Goal: Book appointment/travel/reservation

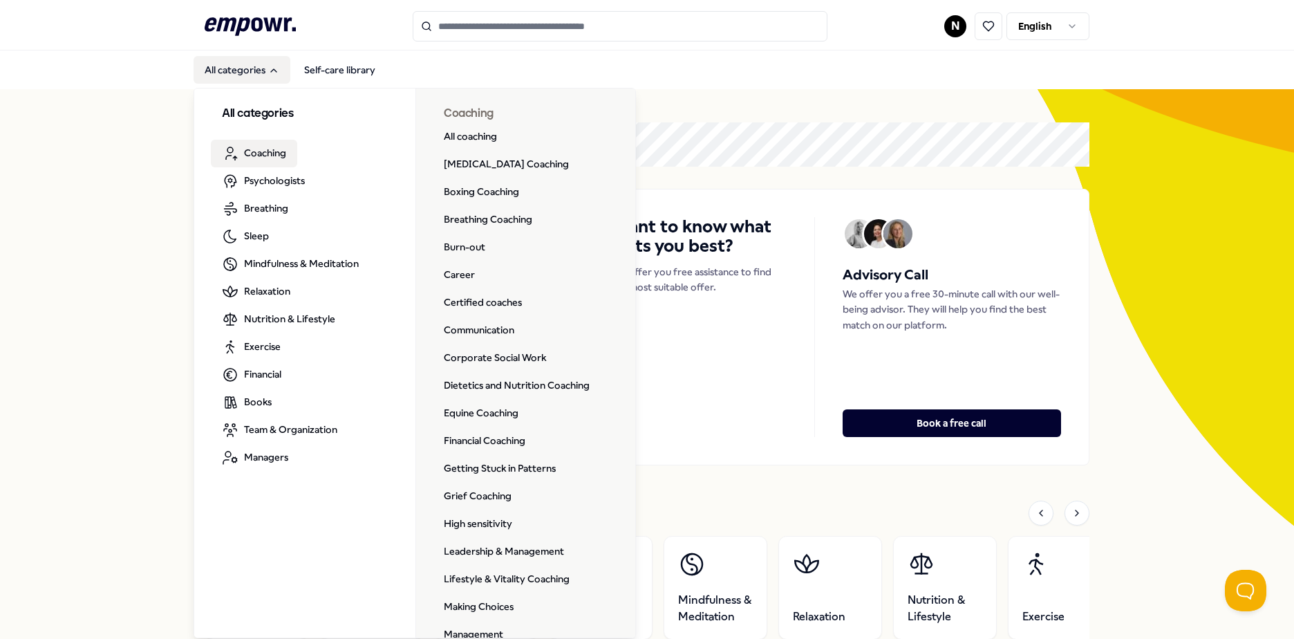
click at [269, 153] on span "Coaching" at bounding box center [265, 152] width 42 height 15
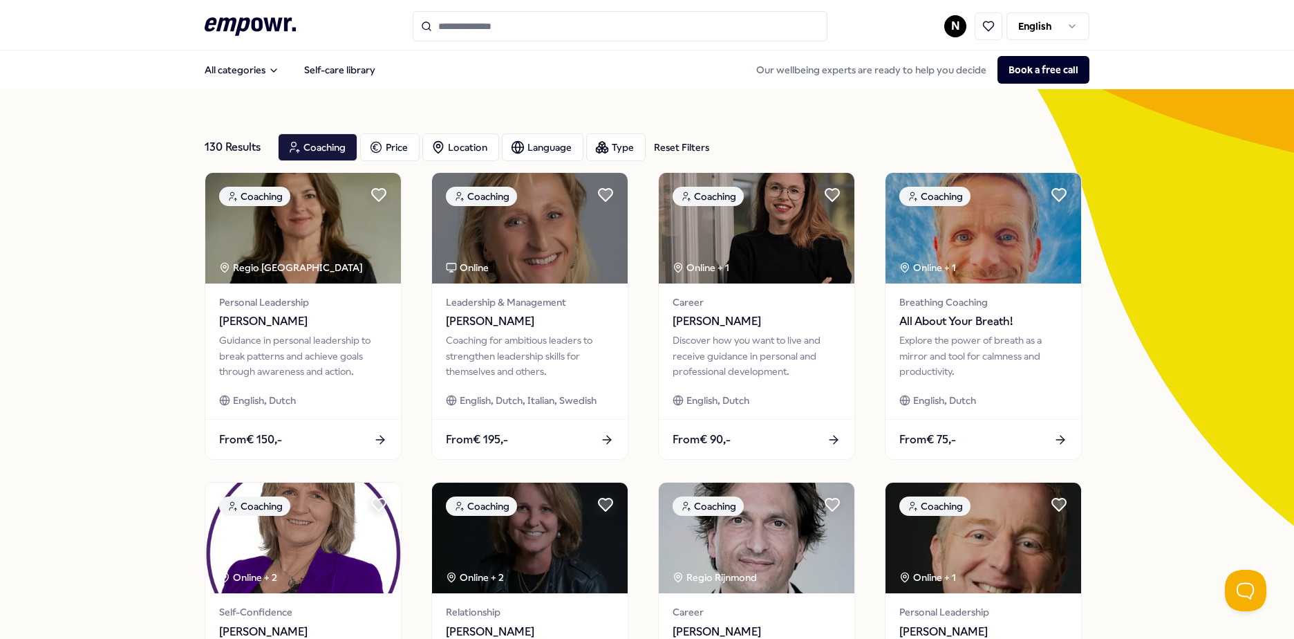
click at [450, 28] on input "Search for products, categories or subcategories" at bounding box center [620, 26] width 415 height 30
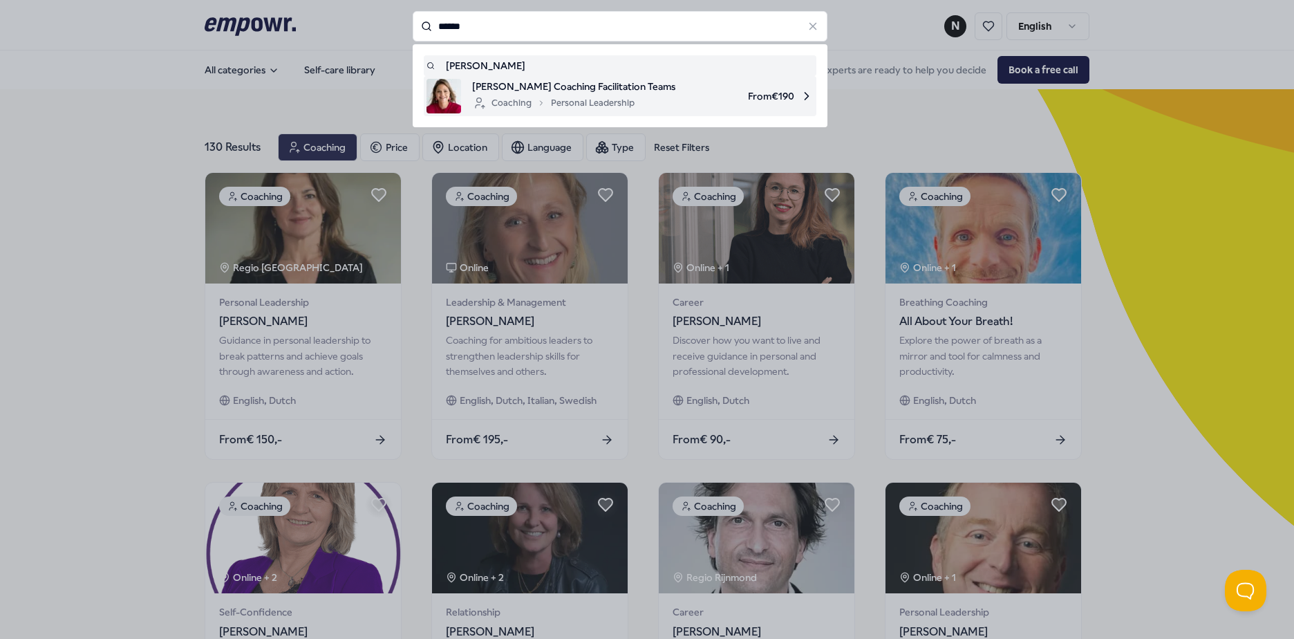
click at [563, 84] on span "[PERSON_NAME] Coaching Facilitation Teams" at bounding box center [573, 86] width 203 height 15
type input "******"
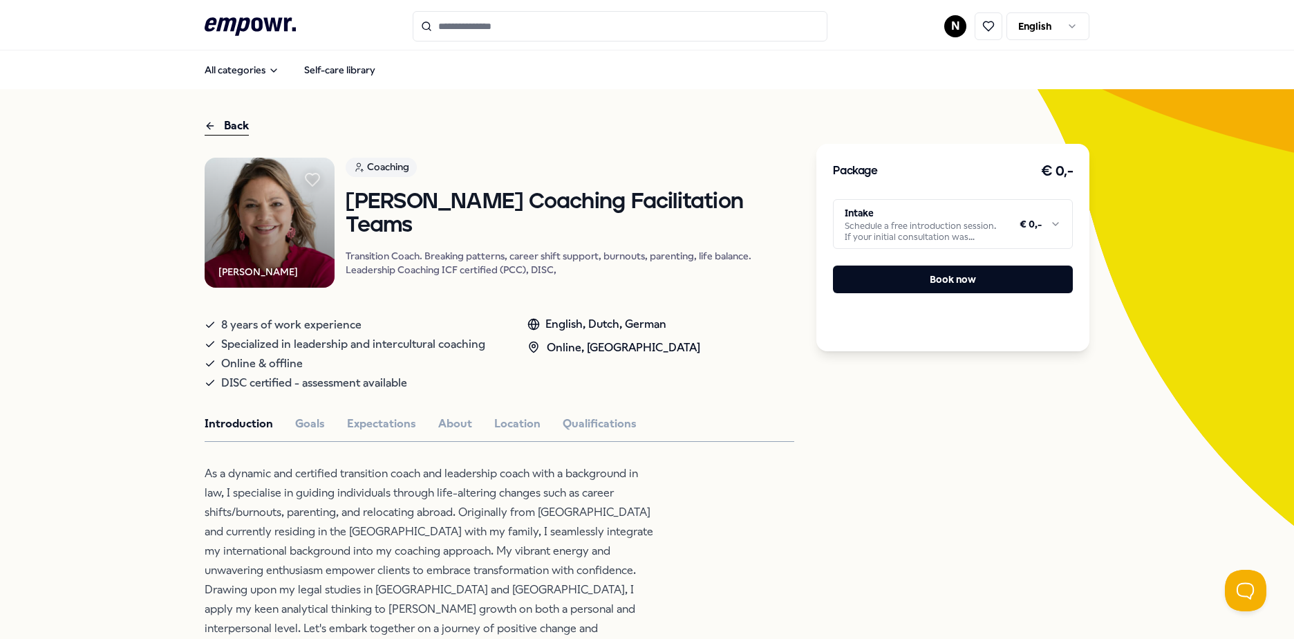
click at [1057, 226] on html ".empowr-logo_svg__cls-1{fill:#03032f} N English All categories Self-care librar…" at bounding box center [647, 319] width 1294 height 639
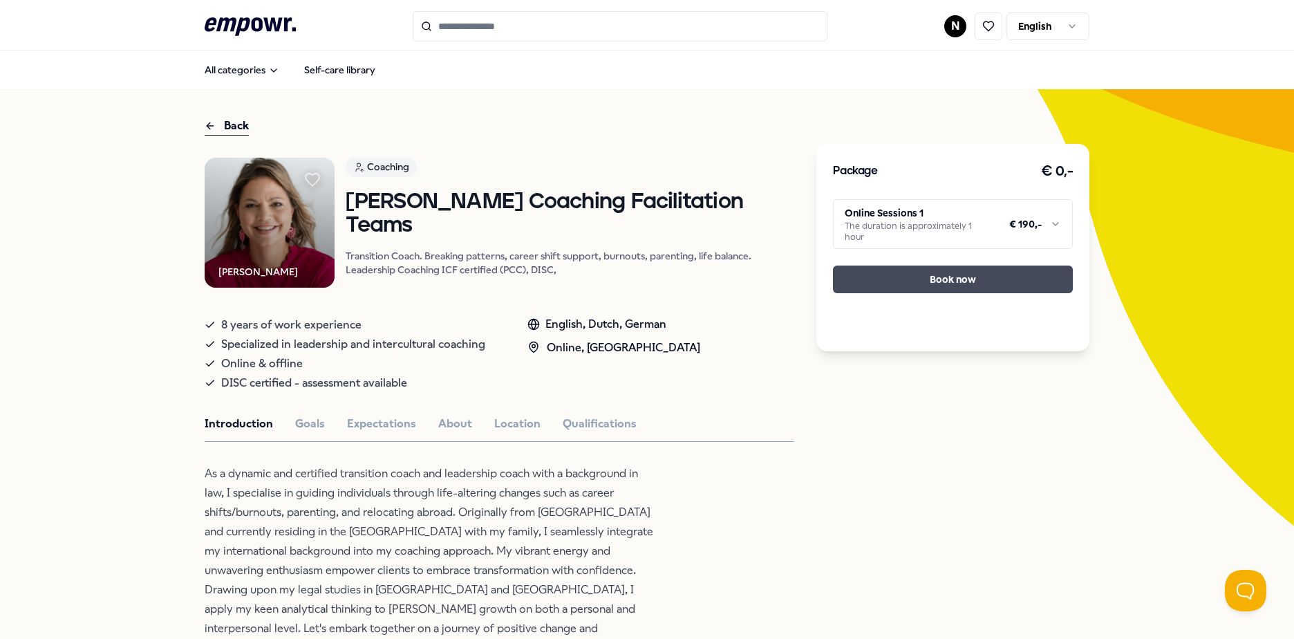
click at [926, 265] on button "Book now" at bounding box center [953, 279] width 240 height 28
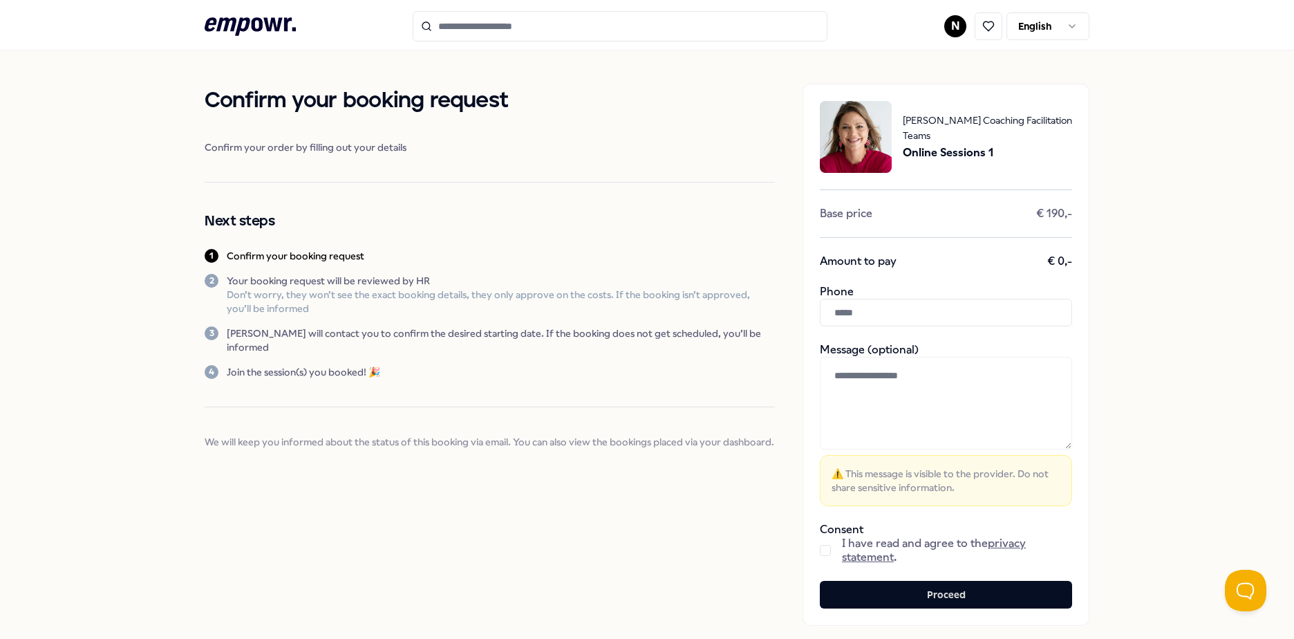
click at [820, 551] on button "button" at bounding box center [825, 550] width 11 height 11
click at [961, 599] on button "Proceed" at bounding box center [946, 594] width 252 height 28
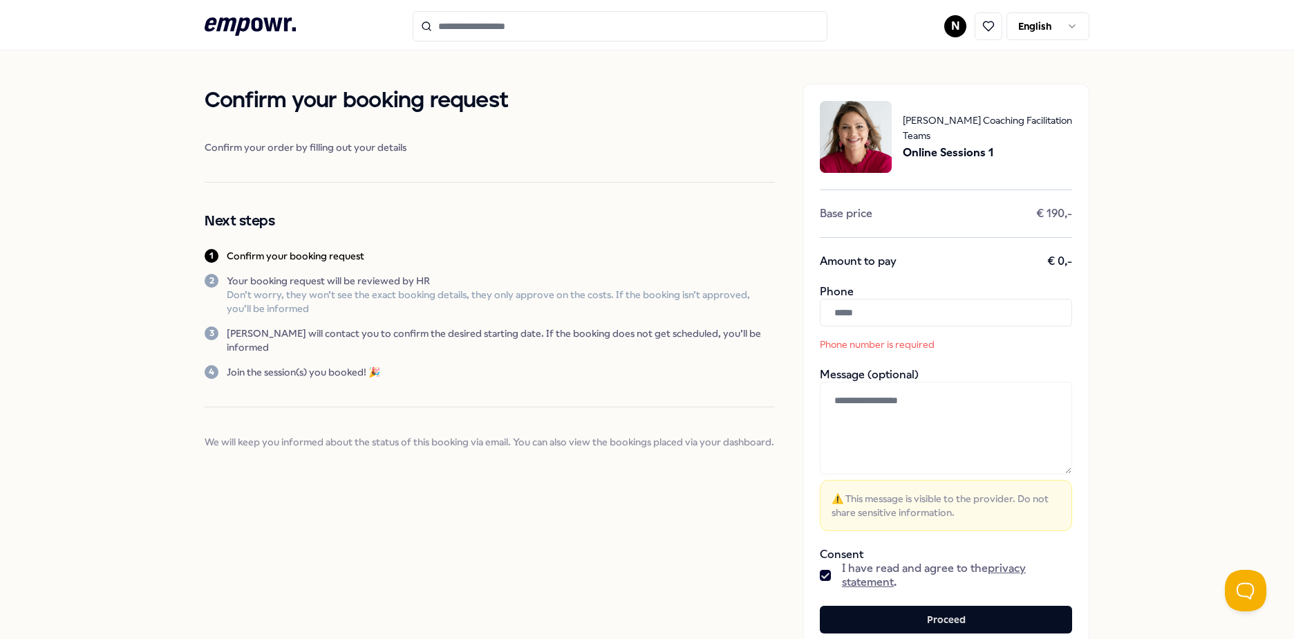
click at [864, 310] on input "text" at bounding box center [946, 313] width 252 height 28
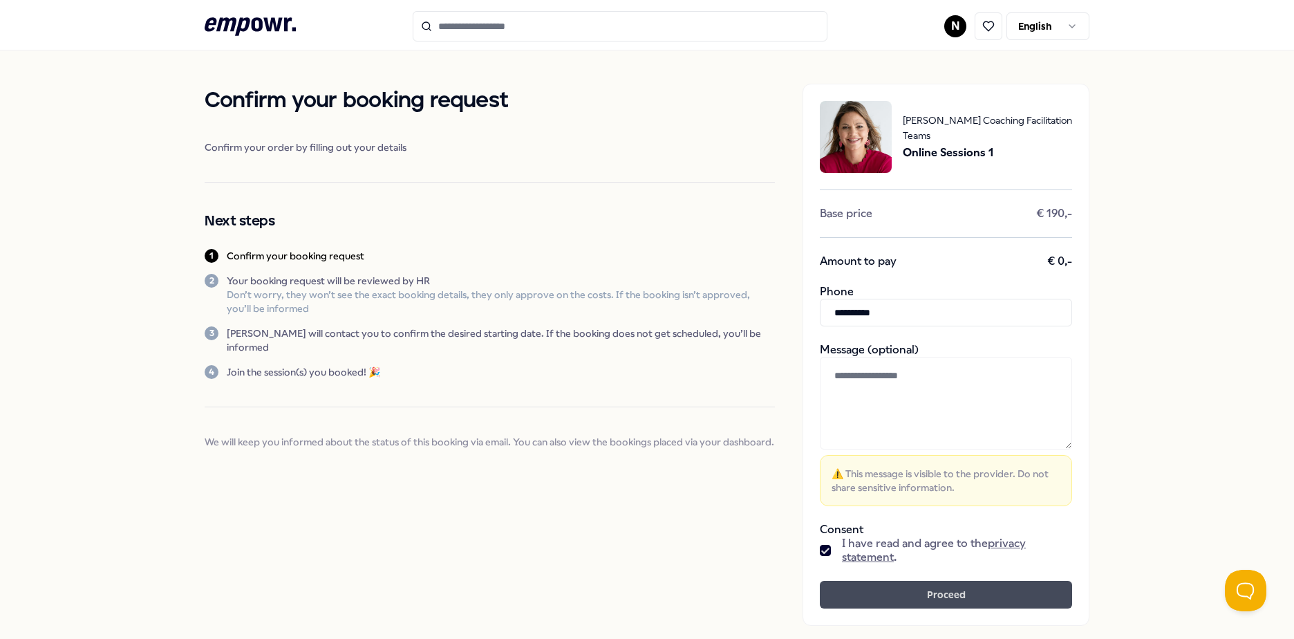
type input "**********"
click at [941, 594] on button "Proceed" at bounding box center [946, 594] width 252 height 28
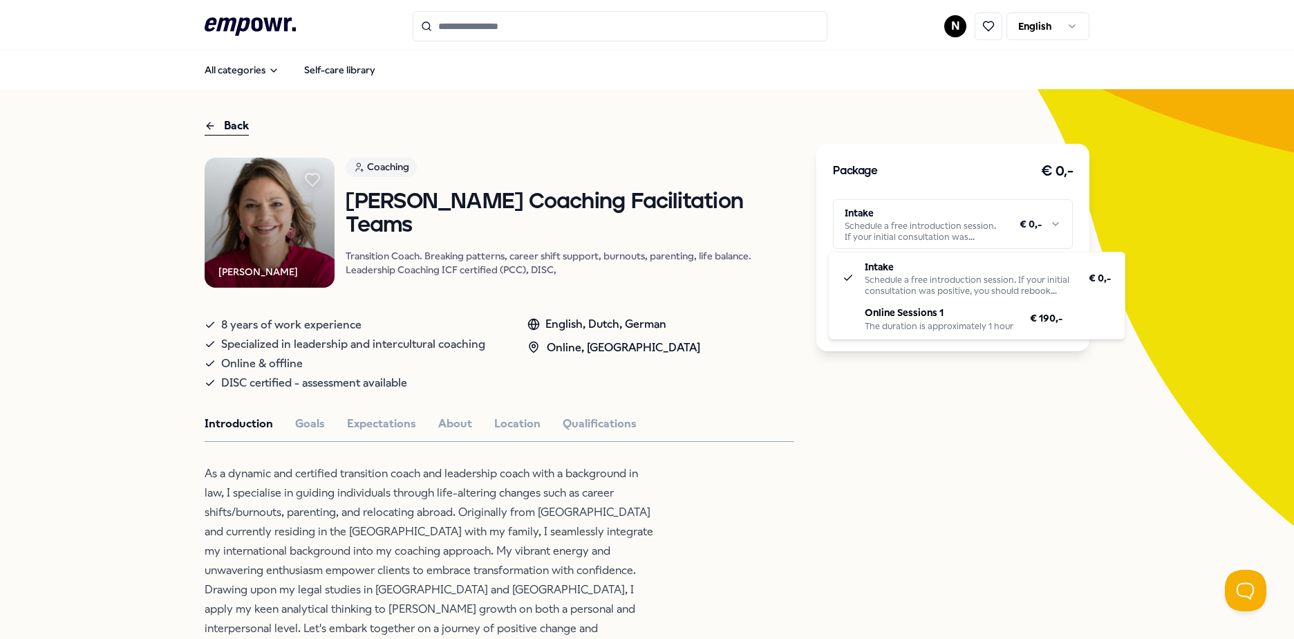
click at [996, 221] on html ".empowr-logo_svg__cls-1{fill:#03032f} N English All categories Self-care librar…" at bounding box center [647, 319] width 1294 height 639
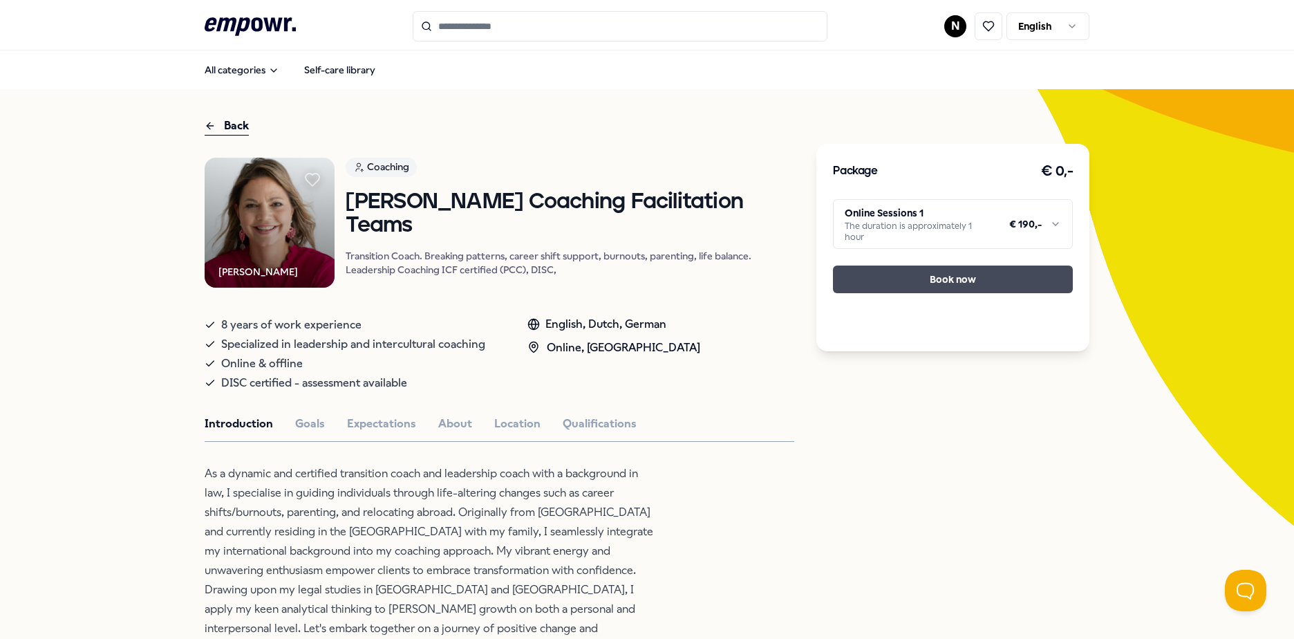
click at [932, 265] on button "Book now" at bounding box center [953, 279] width 240 height 28
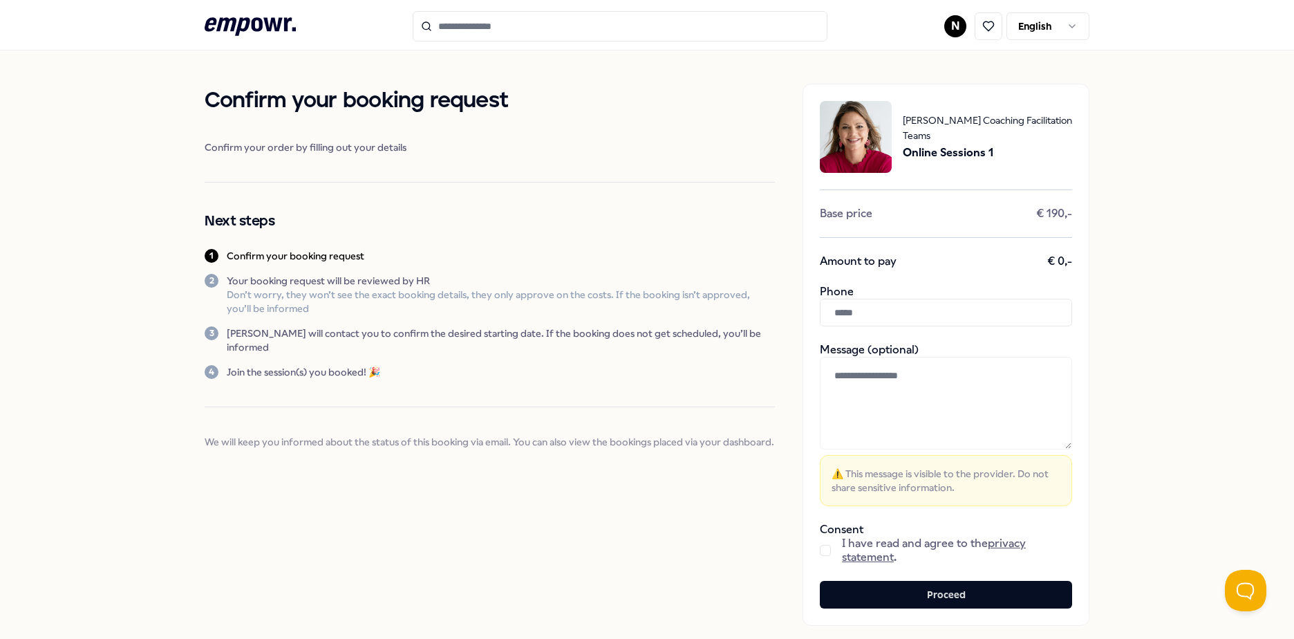
click at [870, 309] on input "text" at bounding box center [946, 313] width 252 height 28
type input "**********"
click at [822, 547] on button "button" at bounding box center [825, 550] width 11 height 11
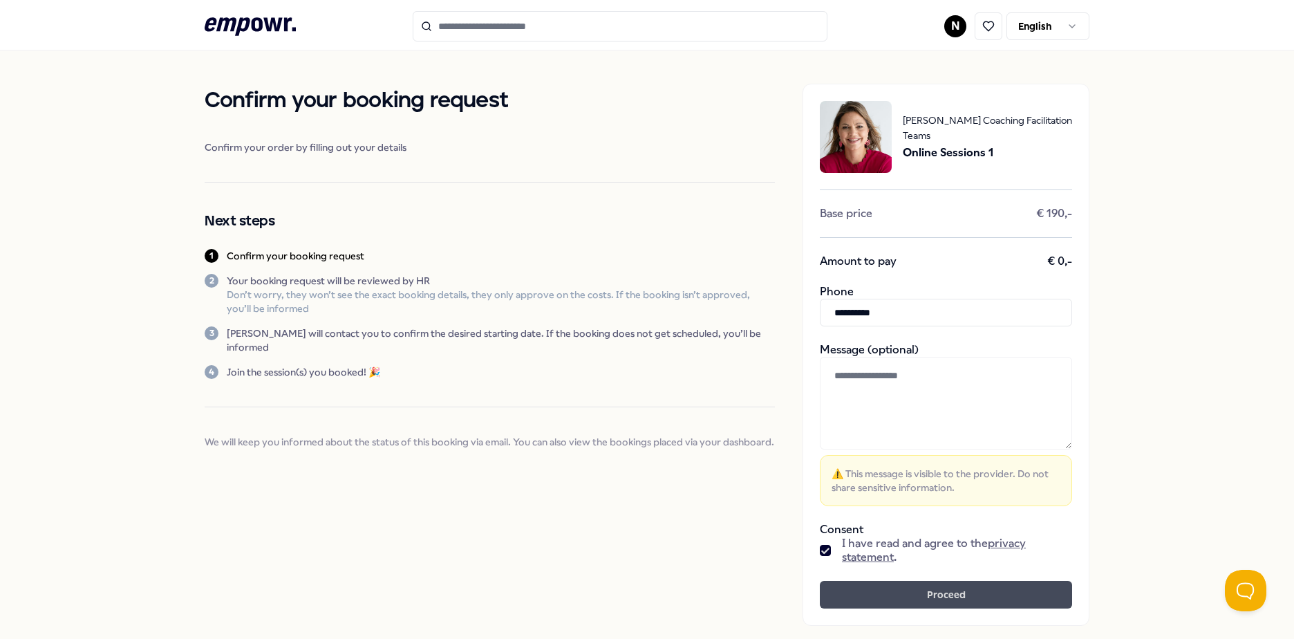
click at [838, 594] on button "Proceed" at bounding box center [946, 594] width 252 height 28
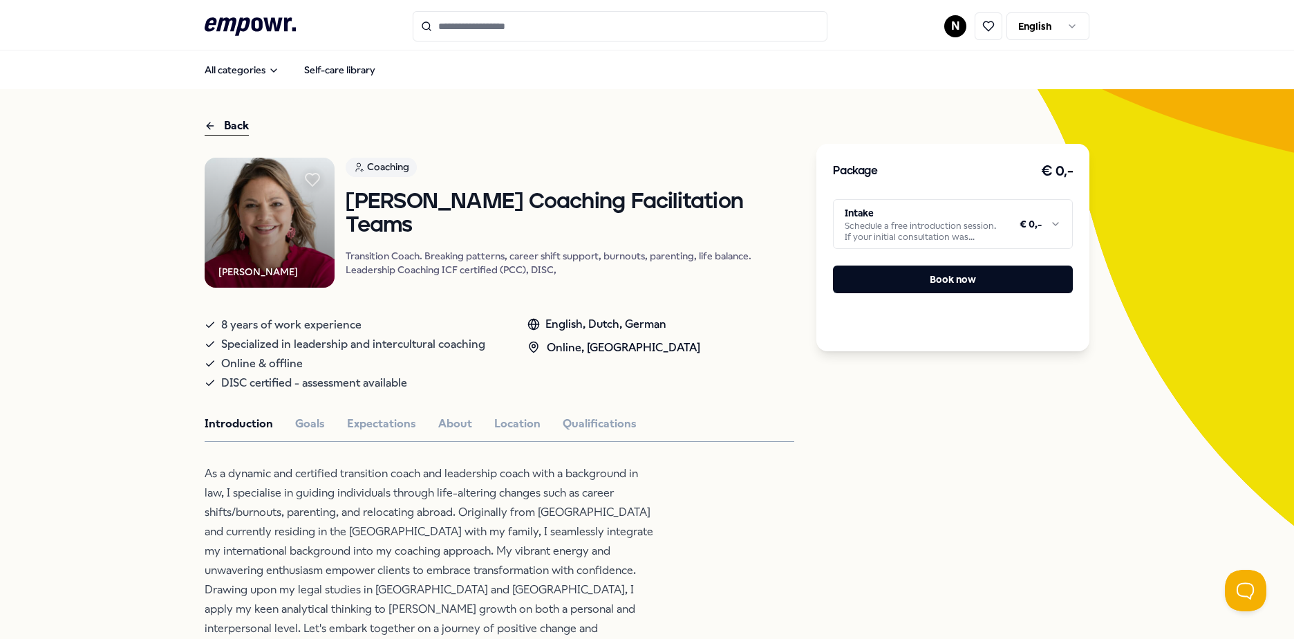
click at [1001, 231] on html ".empowr-logo_svg__cls-1{fill:#03032f} N English All categories Self-care librar…" at bounding box center [647, 319] width 1294 height 639
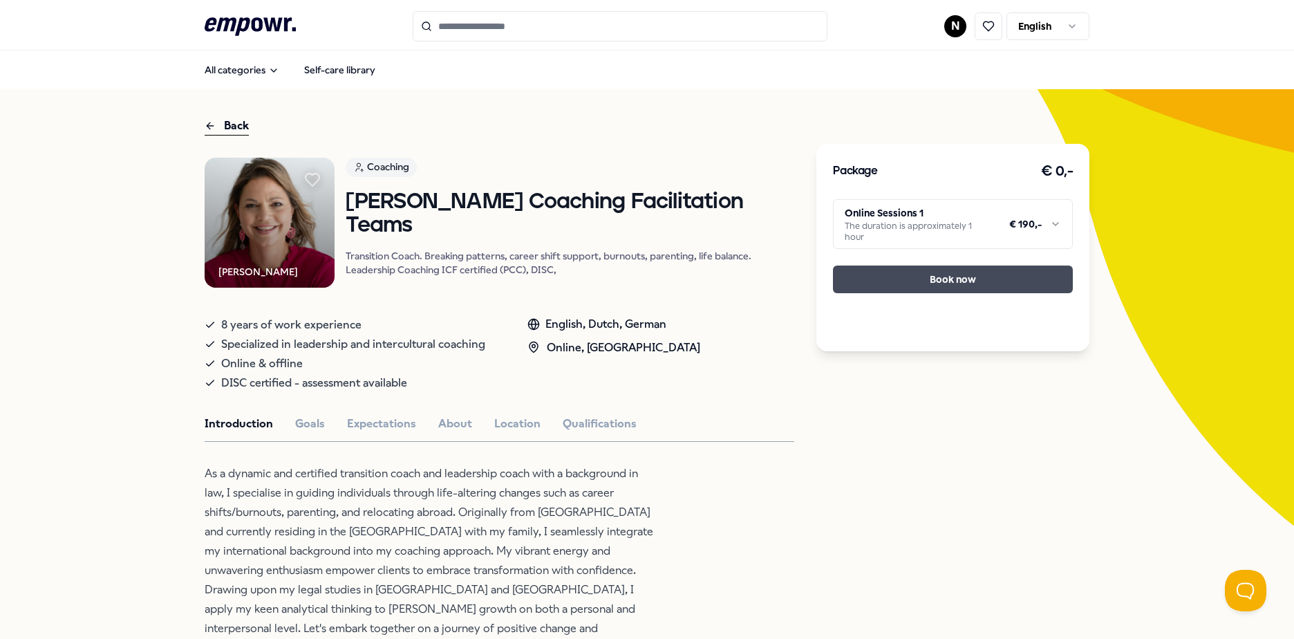
click at [958, 276] on button "Book now" at bounding box center [953, 279] width 240 height 28
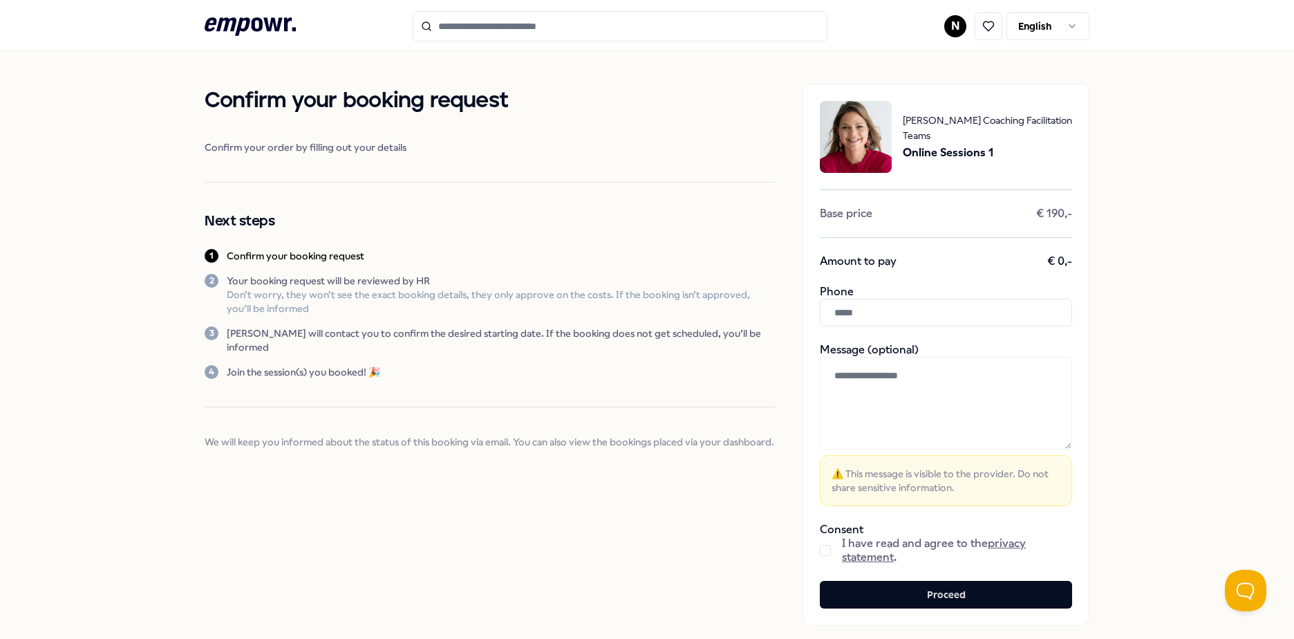
click at [886, 313] on input "text" at bounding box center [946, 313] width 252 height 28
type input "**********"
click at [820, 551] on button "button" at bounding box center [825, 550] width 11 height 11
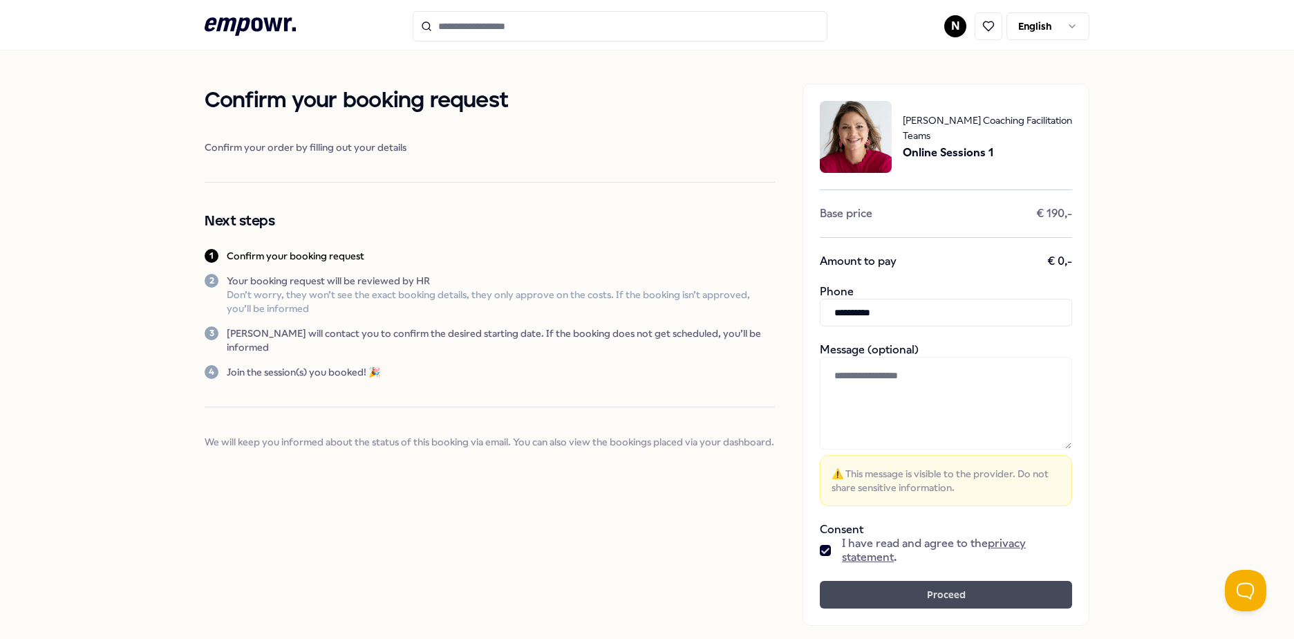
click at [838, 590] on button "Proceed" at bounding box center [946, 594] width 252 height 28
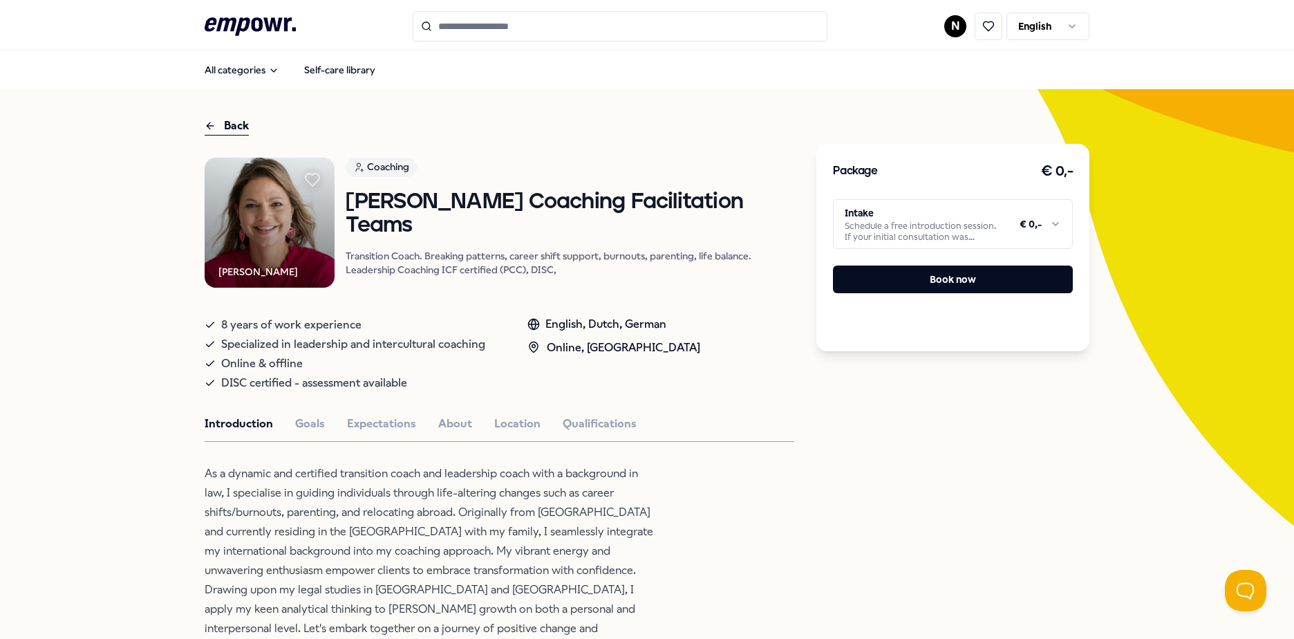
click at [974, 236] on html ".empowr-logo_svg__cls-1{fill:#03032f} N English All categories Self-care librar…" at bounding box center [647, 319] width 1294 height 639
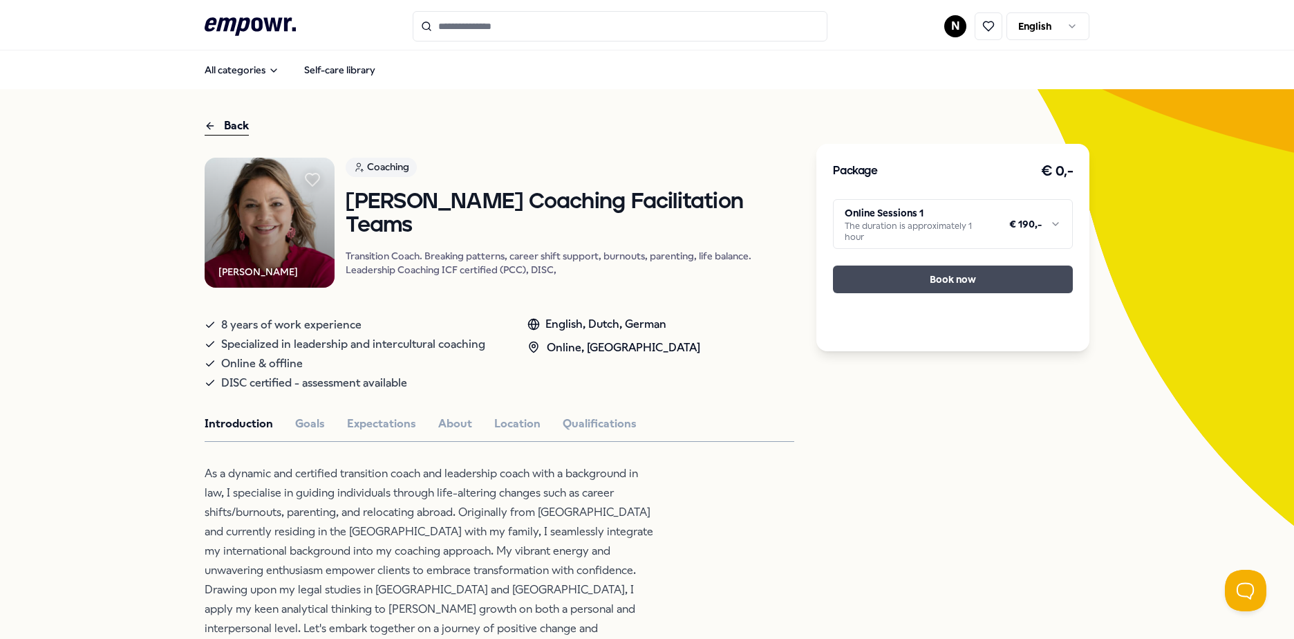
click at [907, 269] on button "Book now" at bounding box center [953, 279] width 240 height 28
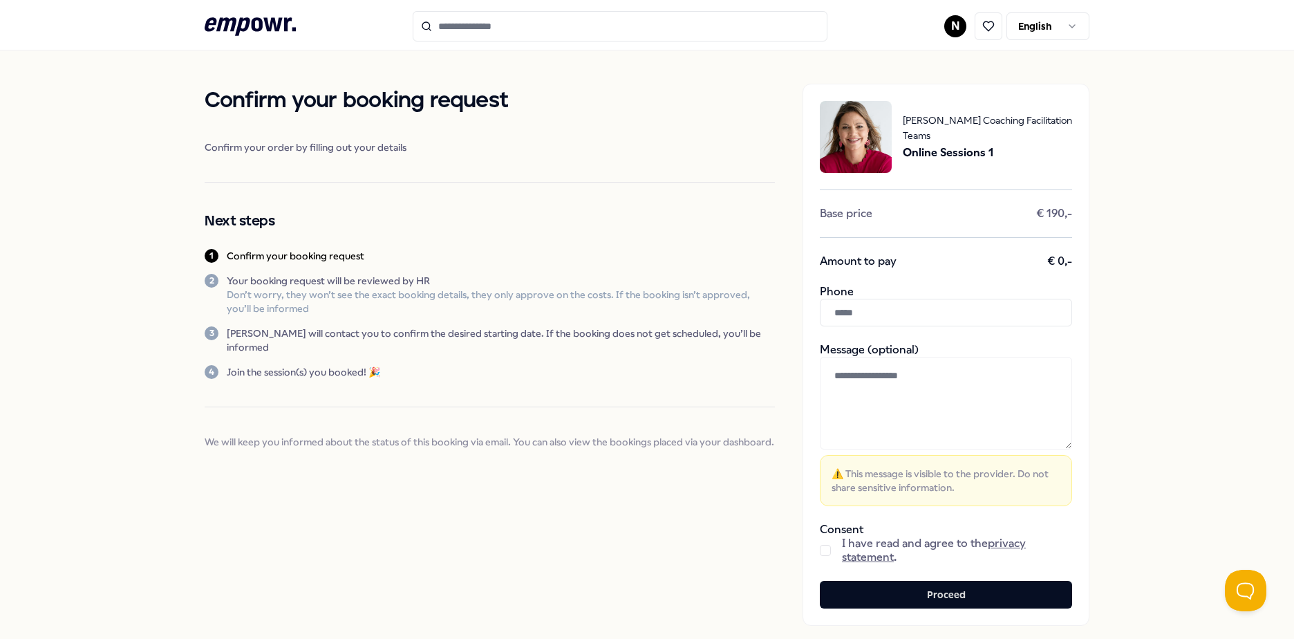
click at [885, 313] on input "text" at bounding box center [946, 313] width 252 height 28
type input "**********"
click at [820, 550] on button "button" at bounding box center [825, 550] width 11 height 11
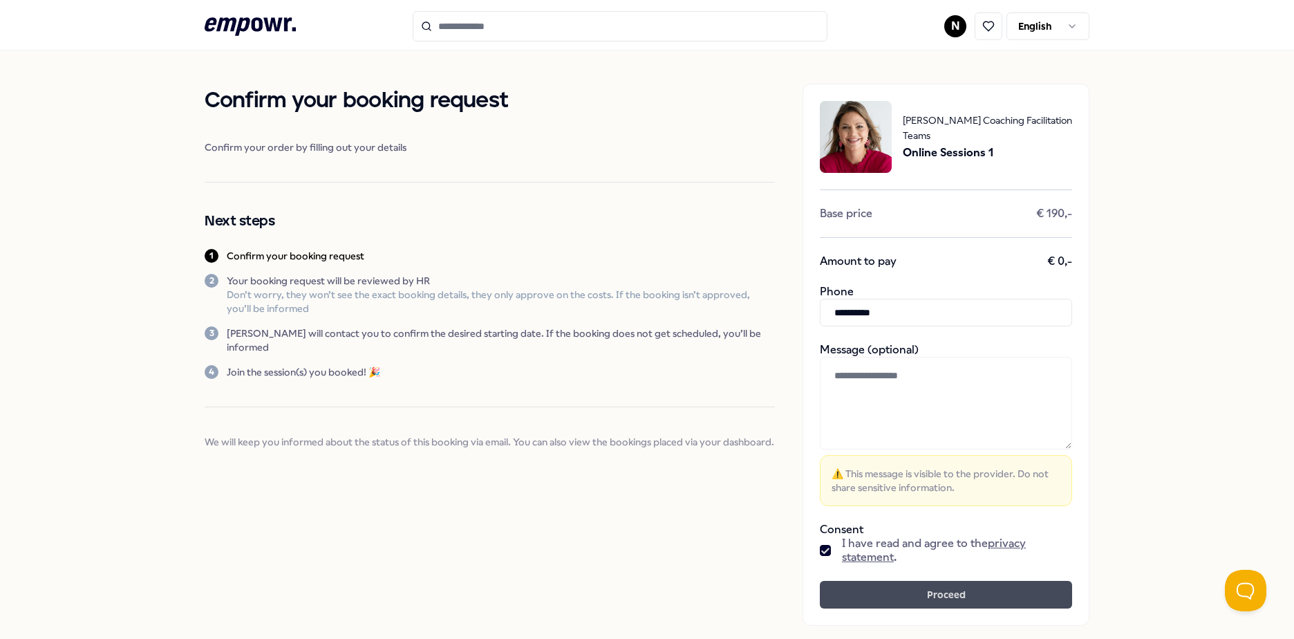
click at [847, 586] on button "Proceed" at bounding box center [946, 594] width 252 height 28
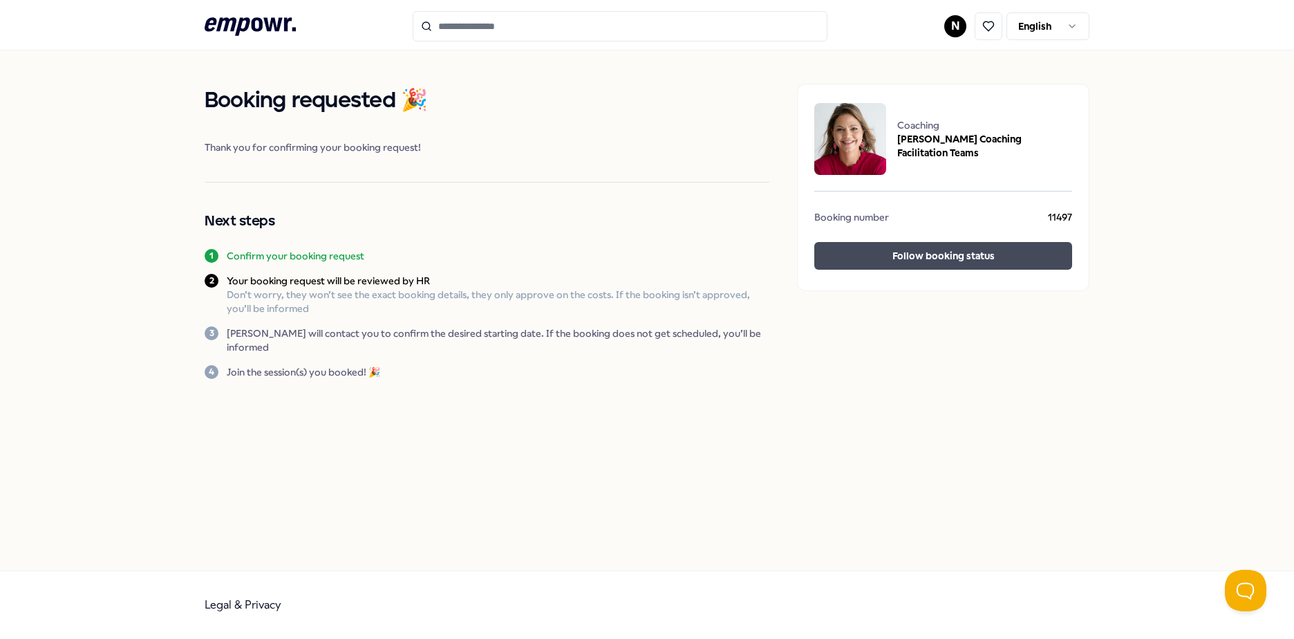
click at [950, 247] on button "Follow booking status" at bounding box center [943, 256] width 258 height 28
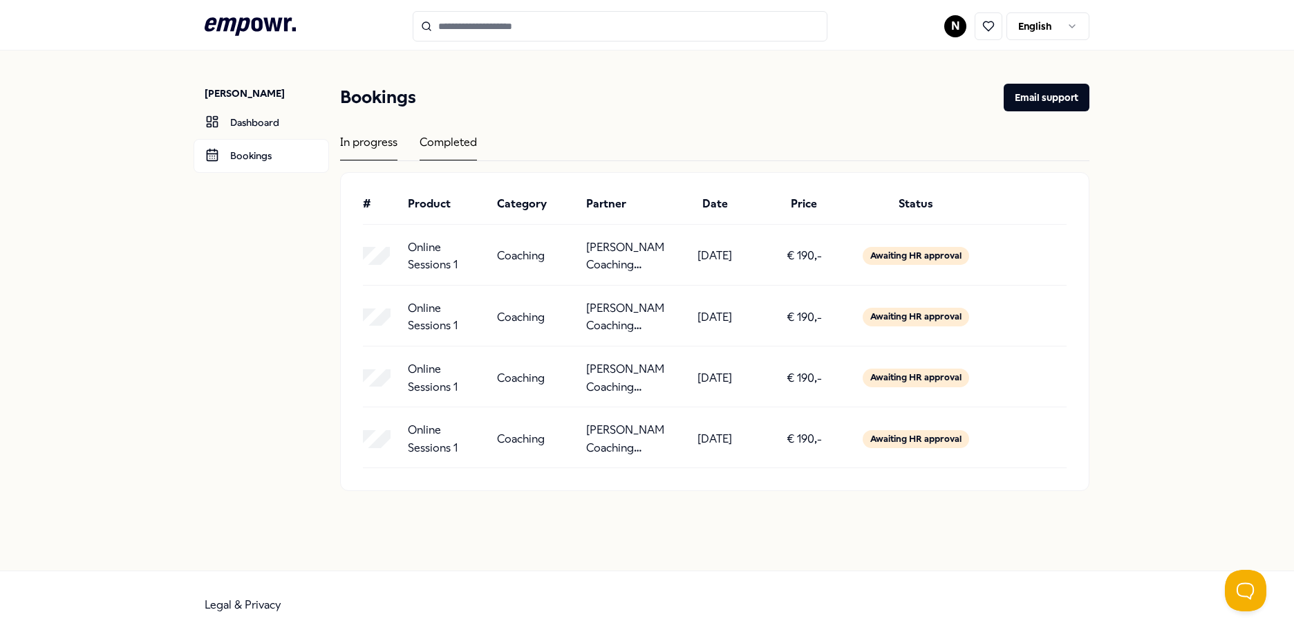
click at [446, 140] on div "Completed" at bounding box center [447, 146] width 57 height 27
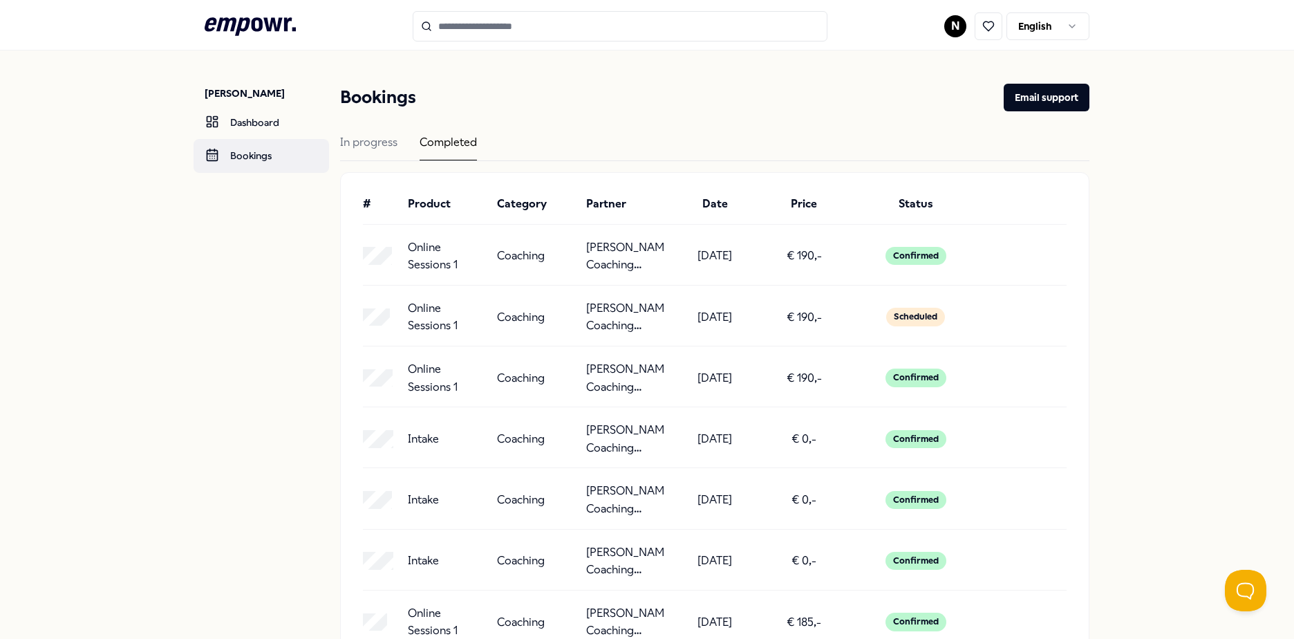
click at [241, 156] on link "Bookings" at bounding box center [260, 155] width 135 height 33
